Goal: Information Seeking & Learning: Compare options

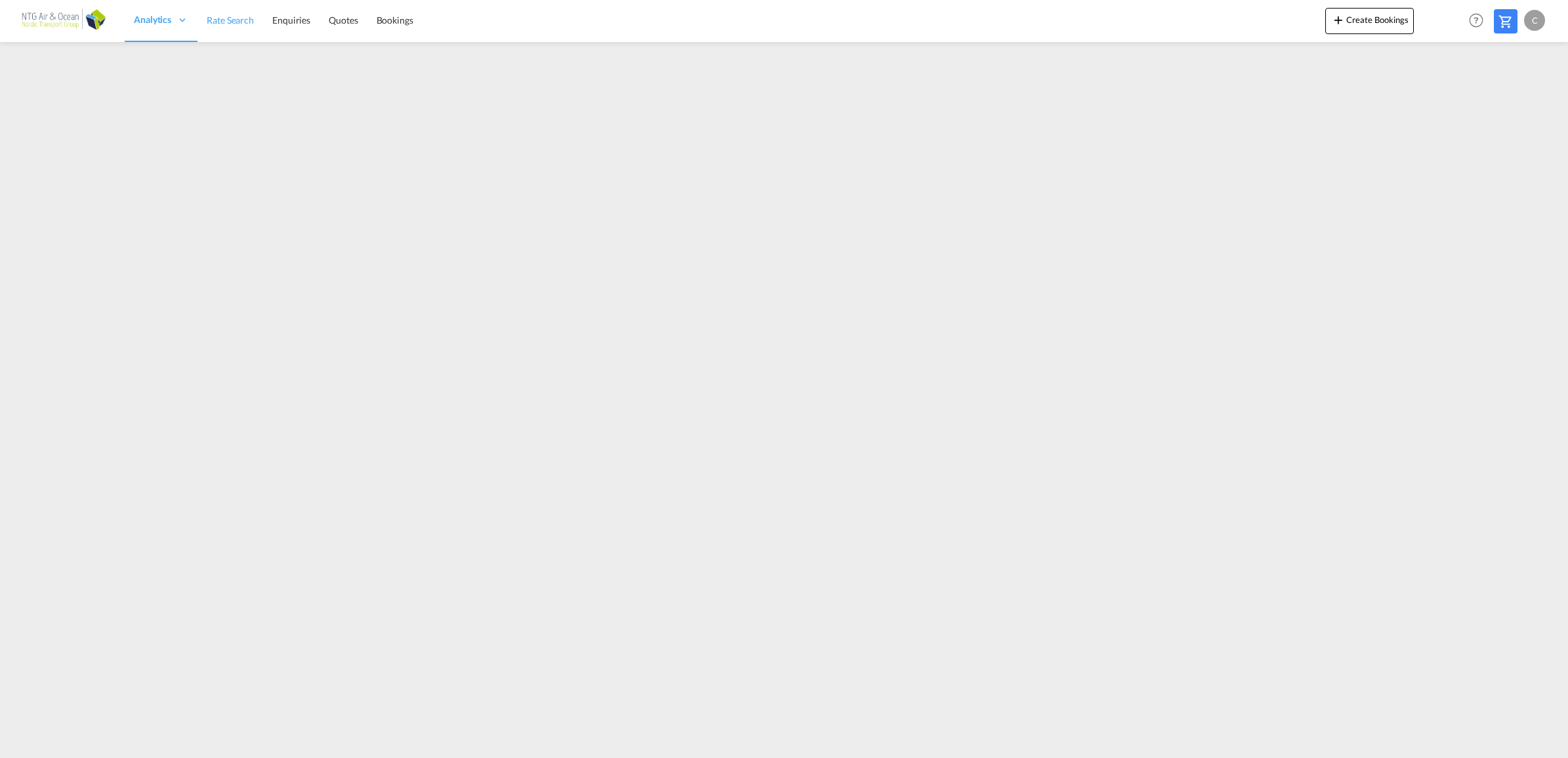
click at [247, 30] on link "Rate Search" at bounding box center [231, 20] width 66 height 43
